Goal: Find specific page/section: Find specific page/section

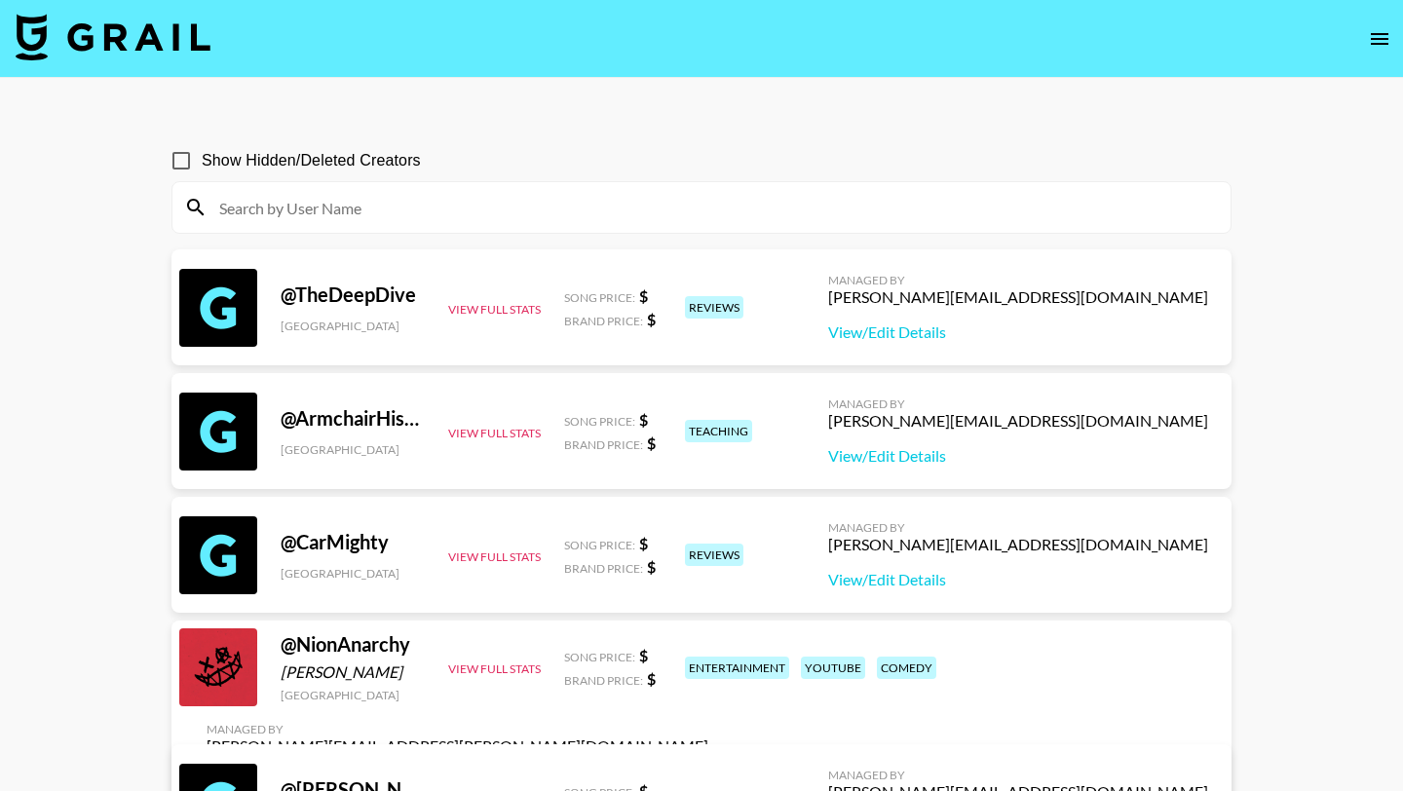
click at [1377, 36] on icon "open drawer" at bounding box center [1379, 38] width 23 height 23
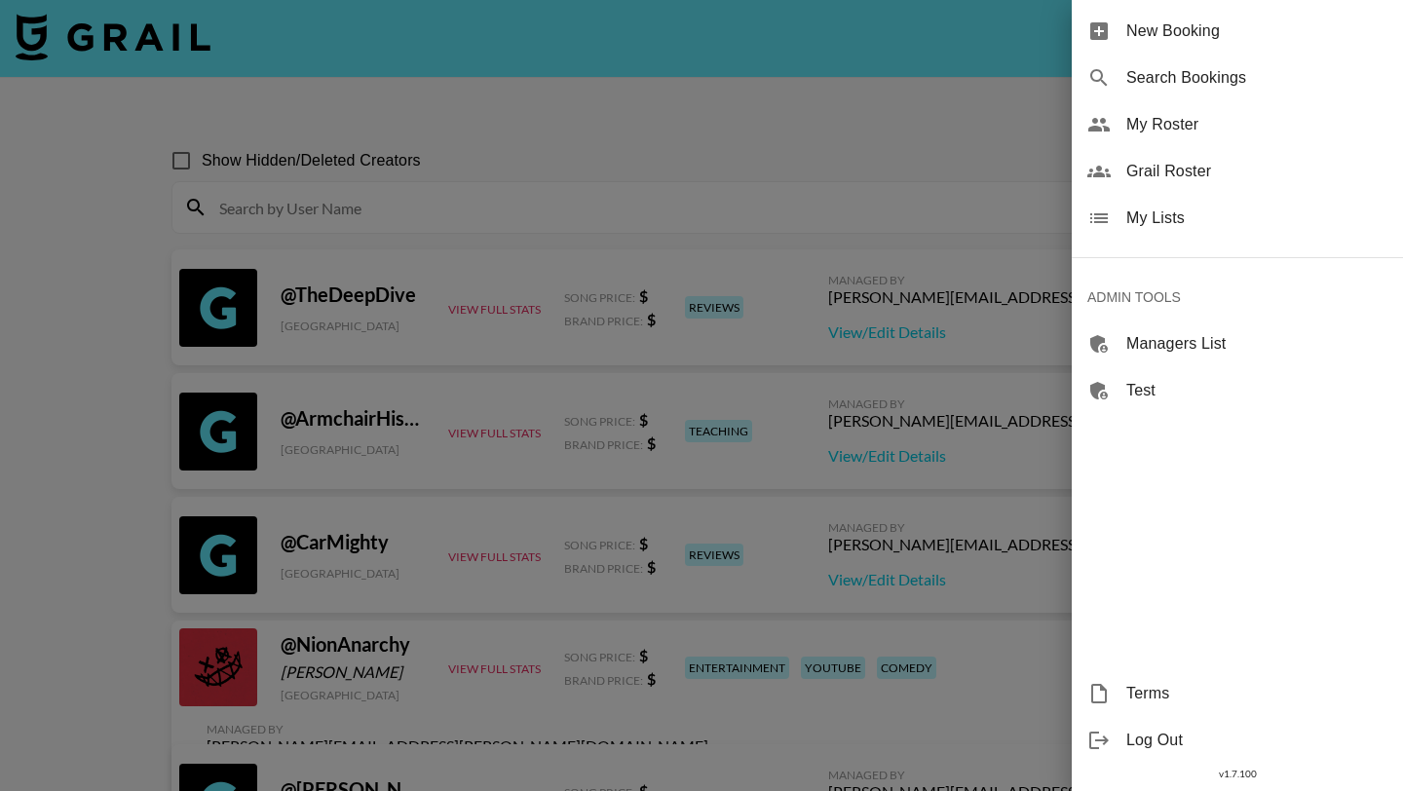
click at [971, 128] on div at bounding box center [701, 395] width 1403 height 791
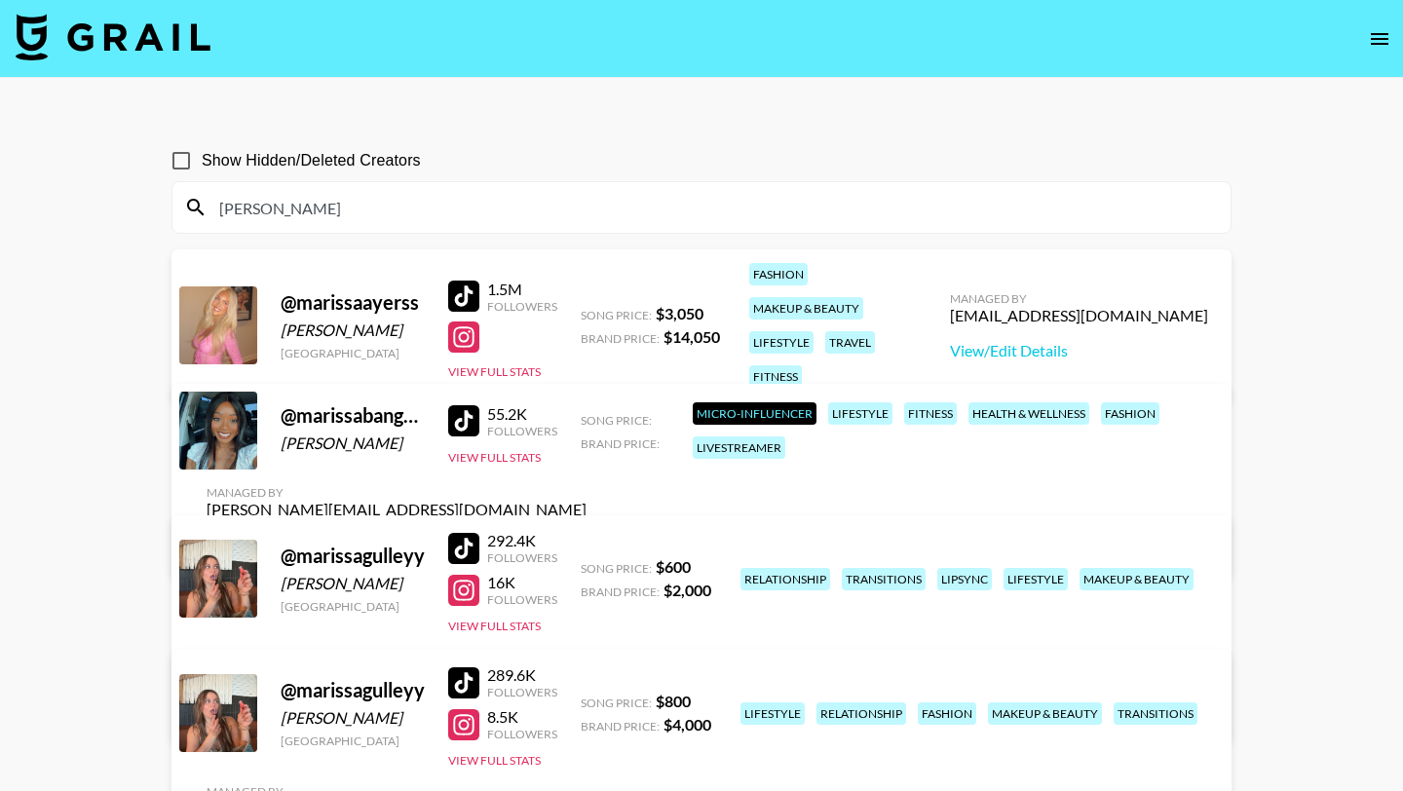
scroll to position [77, 0]
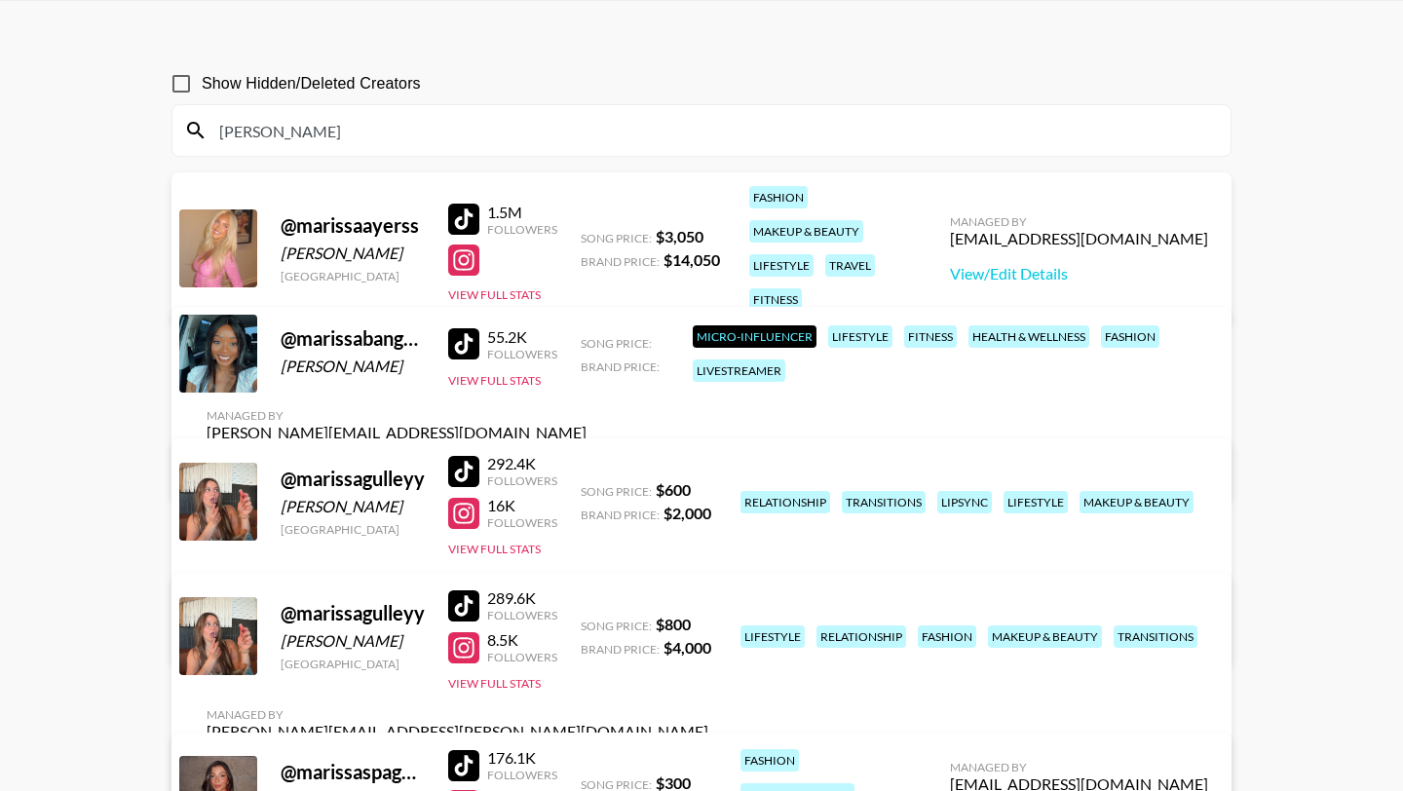
click at [746, 126] on input "[PERSON_NAME]" at bounding box center [713, 130] width 1011 height 31
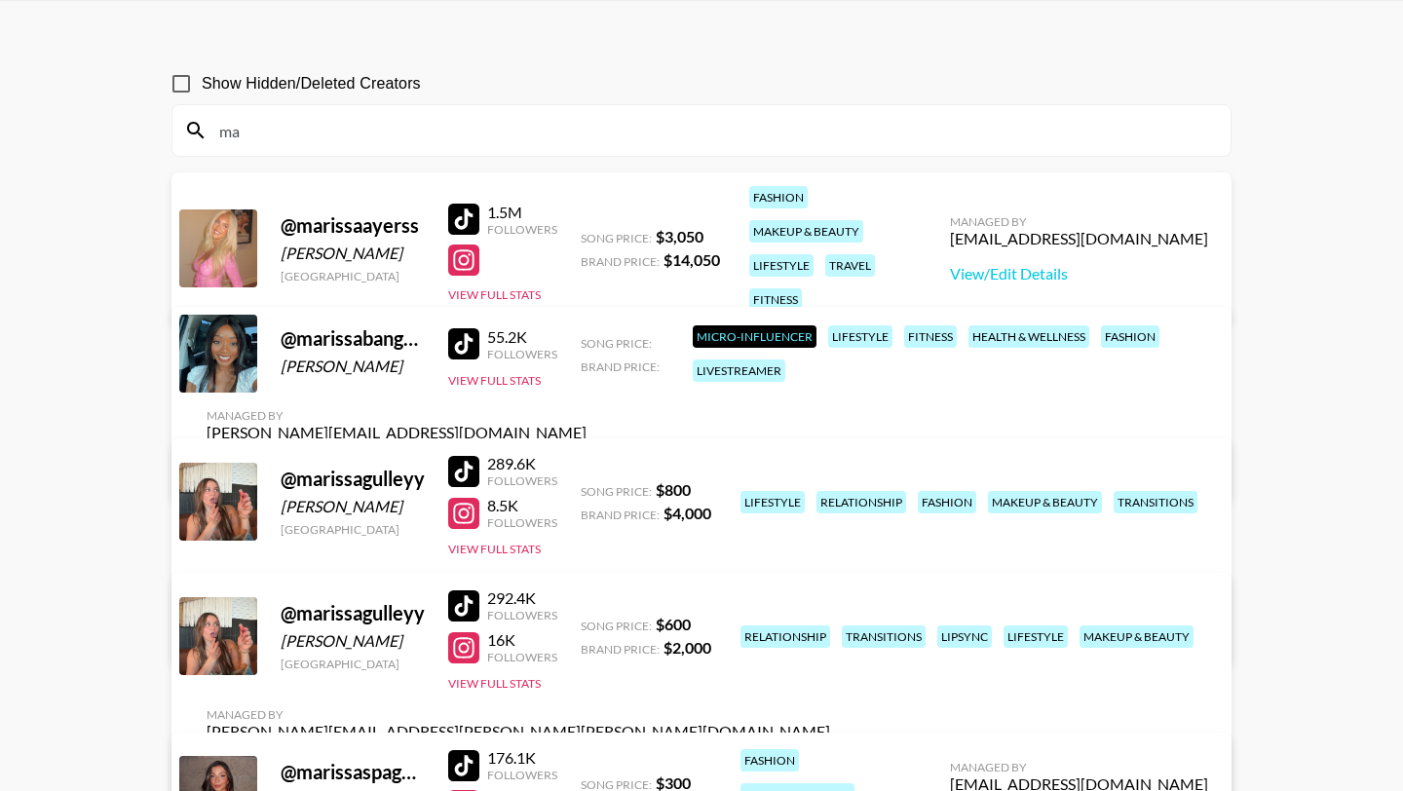
type input "m"
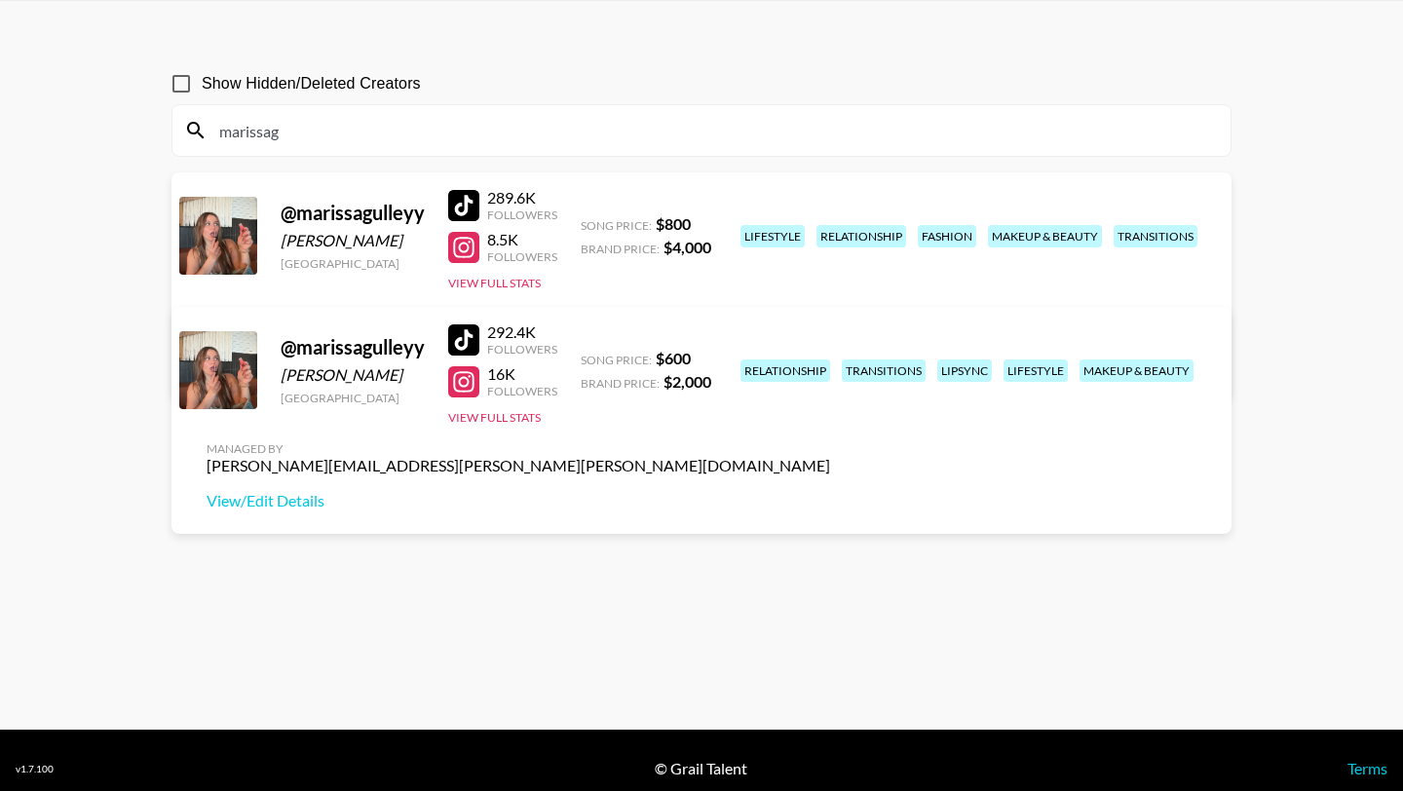
type input "marissag"
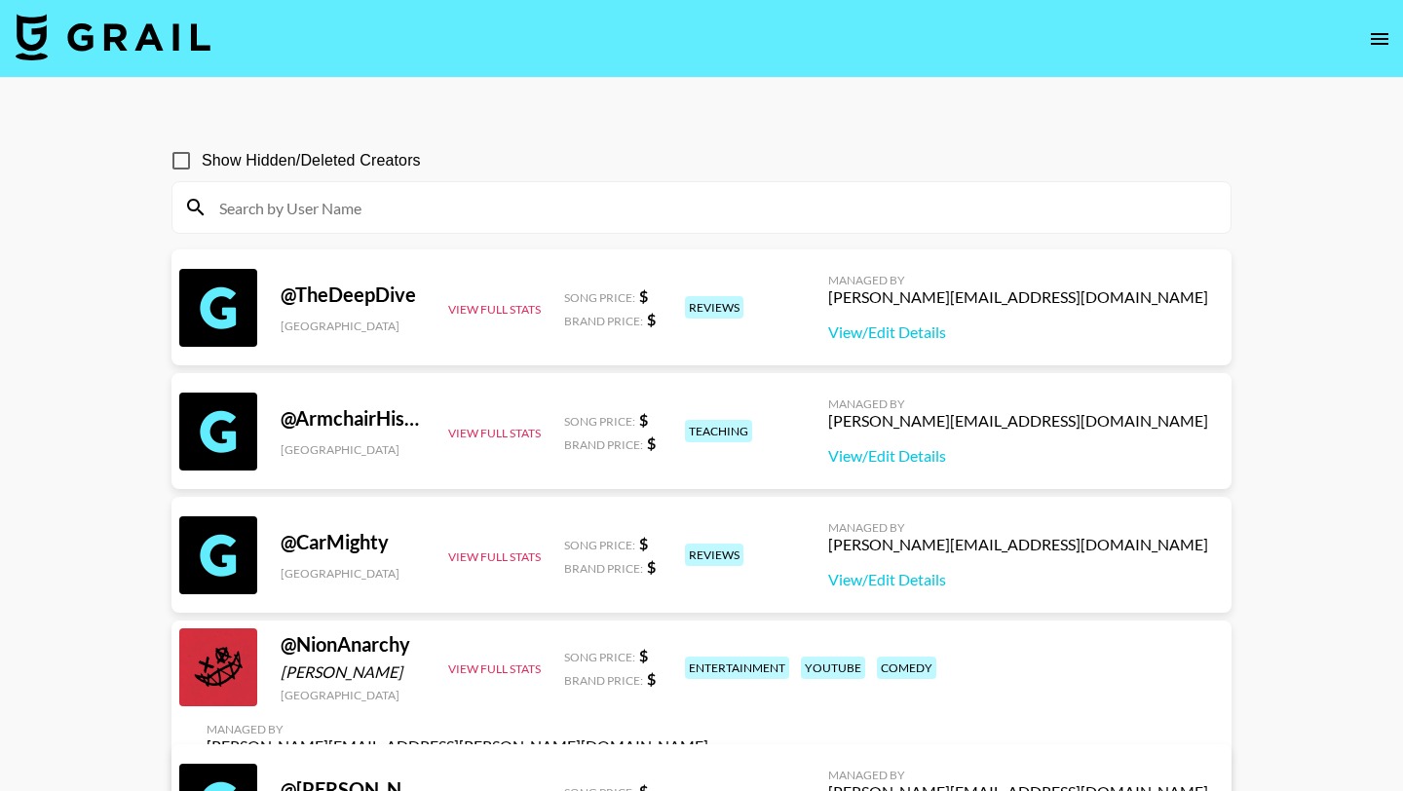
click at [366, 209] on input at bounding box center [713, 207] width 1011 height 31
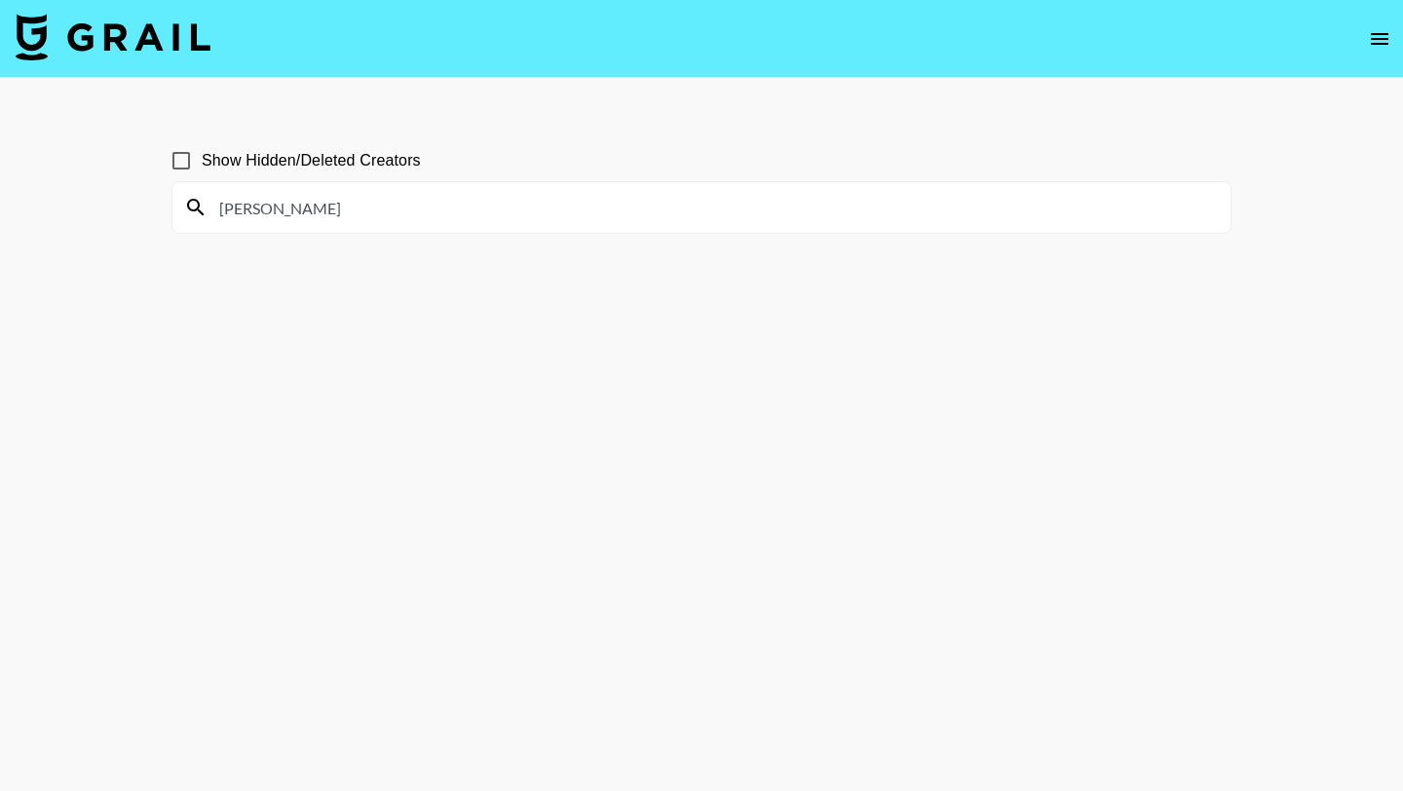
type input "[PERSON_NAME]"
click at [185, 160] on input "Show Hidden/Deleted Creators" at bounding box center [181, 160] width 41 height 41
checkbox input "true"
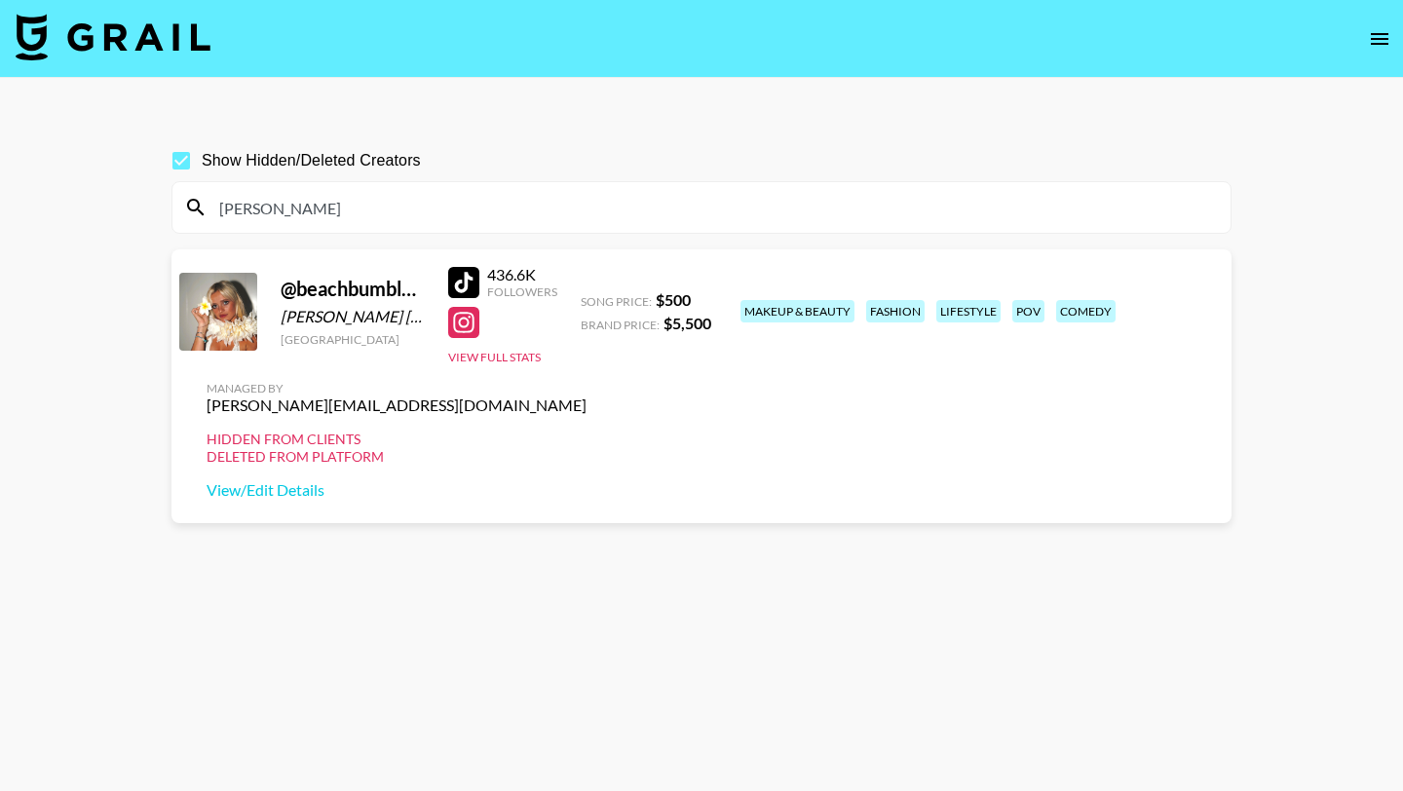
click at [342, 205] on input "[PERSON_NAME]" at bounding box center [713, 207] width 1011 height 31
